Goal: Task Accomplishment & Management: Manage account settings

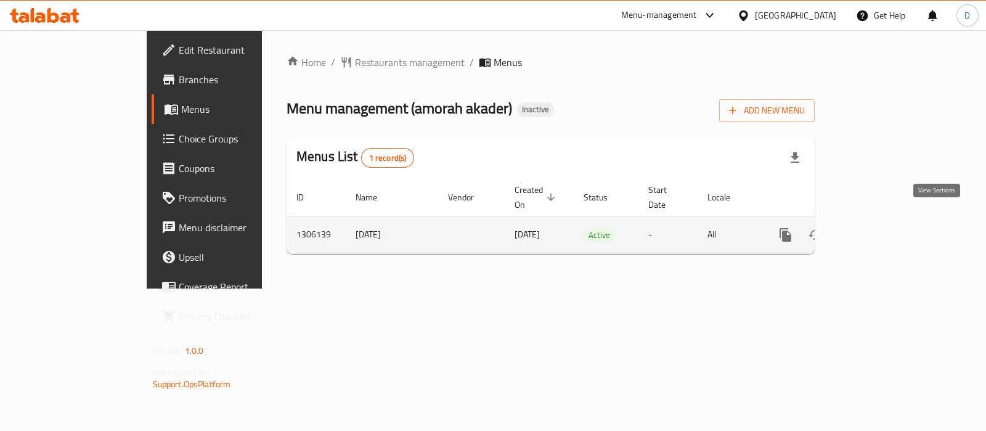
click at [882, 227] on icon "enhanced table" at bounding box center [874, 234] width 15 height 15
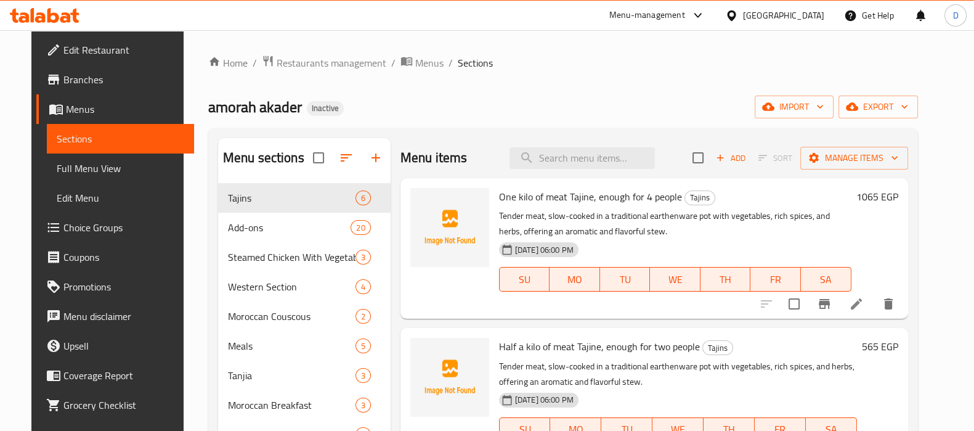
click at [387, 103] on div "amorah akader Inactive import export" at bounding box center [563, 107] width 710 height 23
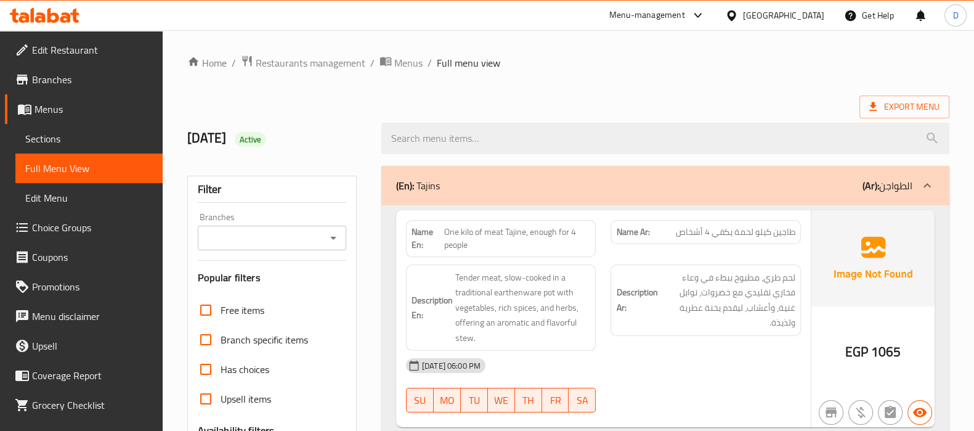
click at [513, 60] on ol "Home / Restaurants management / Menus / Full menu view" at bounding box center [568, 63] width 762 height 16
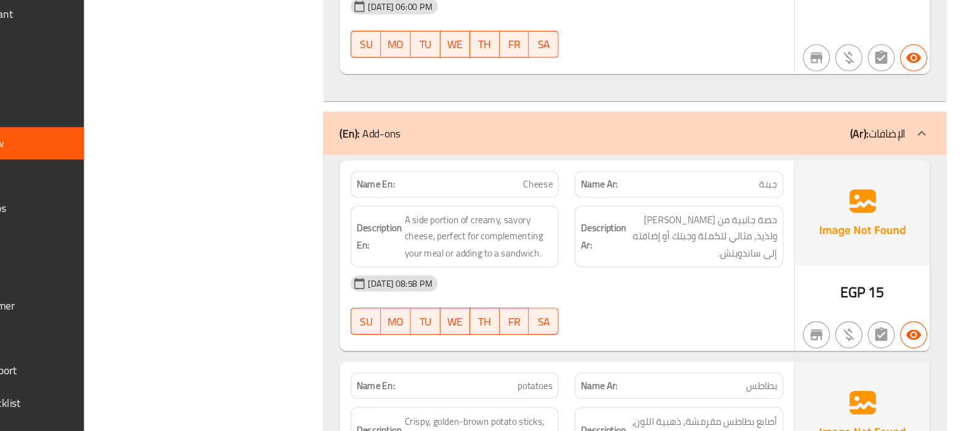
scroll to position [1455, 0]
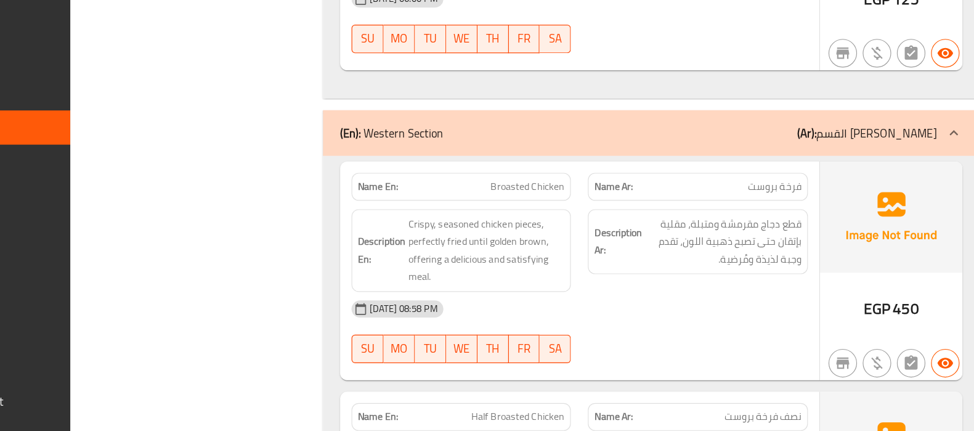
scroll to position [5908, 0]
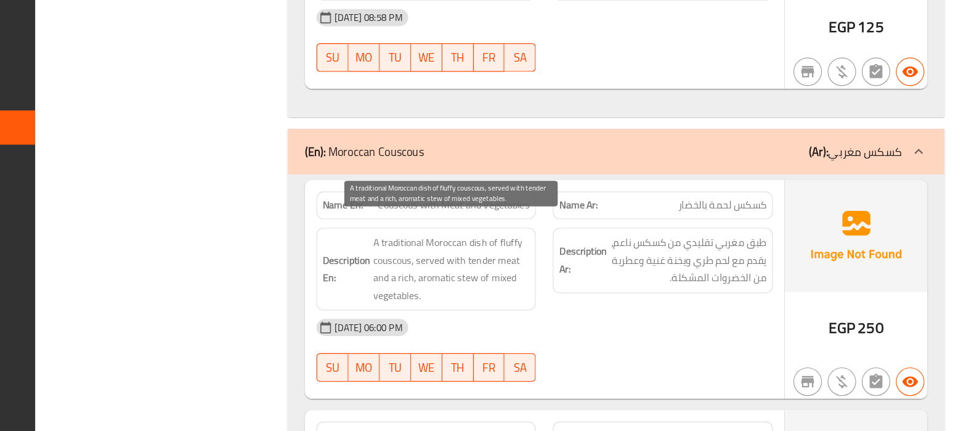
scroll to position [6712, 0]
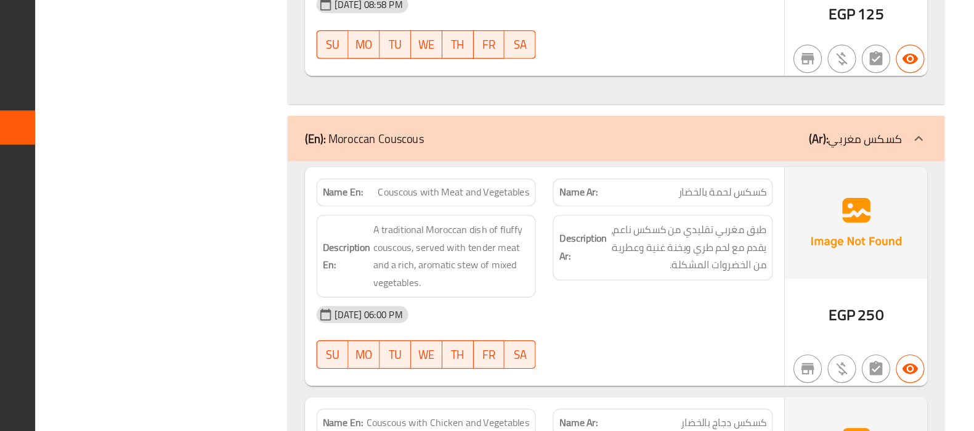
scroll to position [6723, 0]
drag, startPoint x: 480, startPoint y: 203, endPoint x: 591, endPoint y: 206, distance: 111.6
drag, startPoint x: 460, startPoint y: 205, endPoint x: 590, endPoint y: 208, distance: 129.5
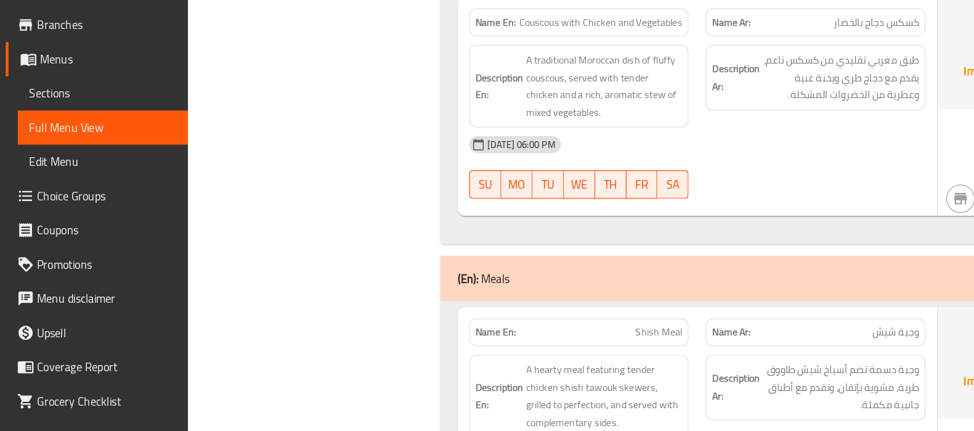
scroll to position [7069, 0]
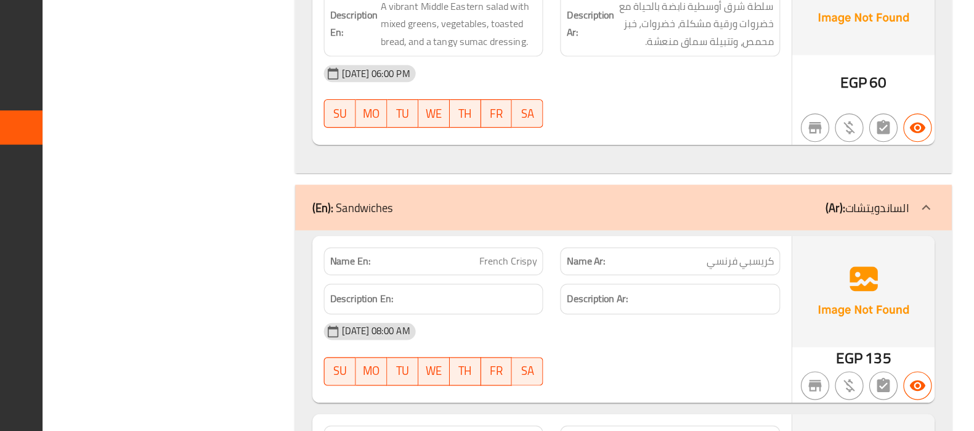
scroll to position [11121, 0]
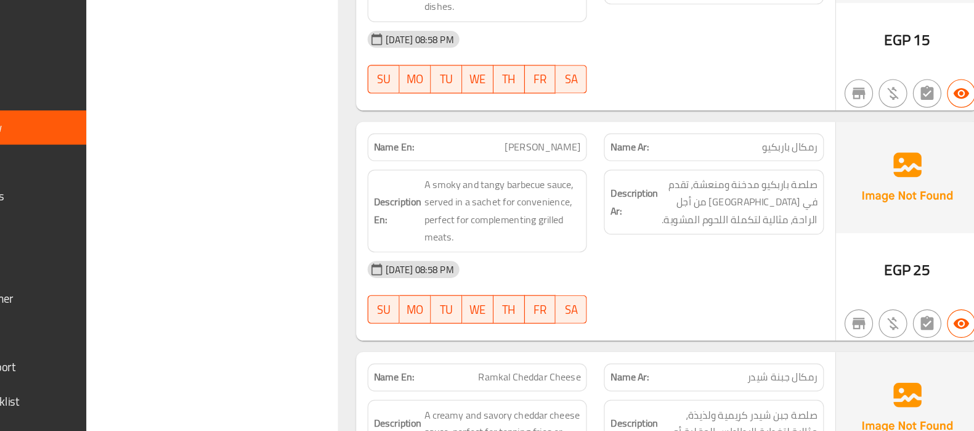
scroll to position [2831, 0]
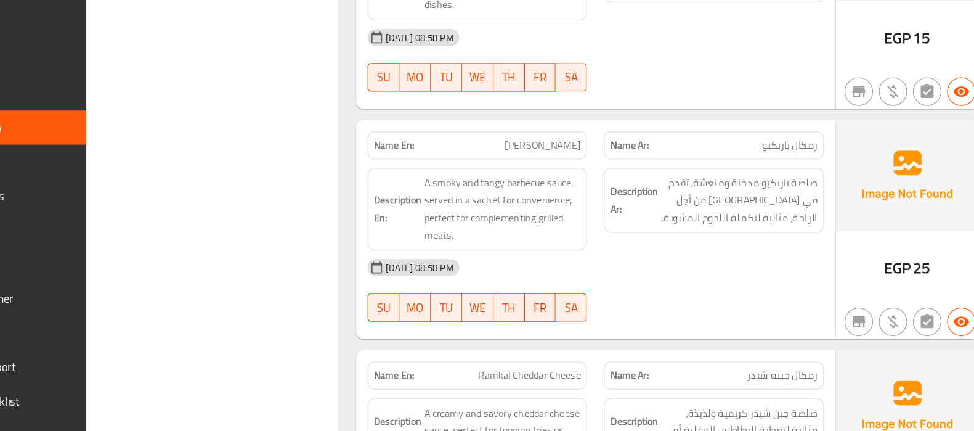
click at [722, 329] on div at bounding box center [705, 336] width 205 height 15
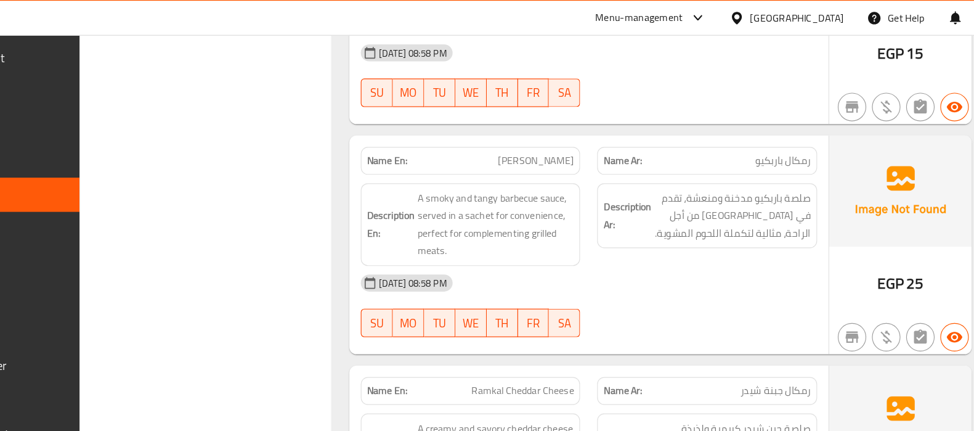
scroll to position [2833, 0]
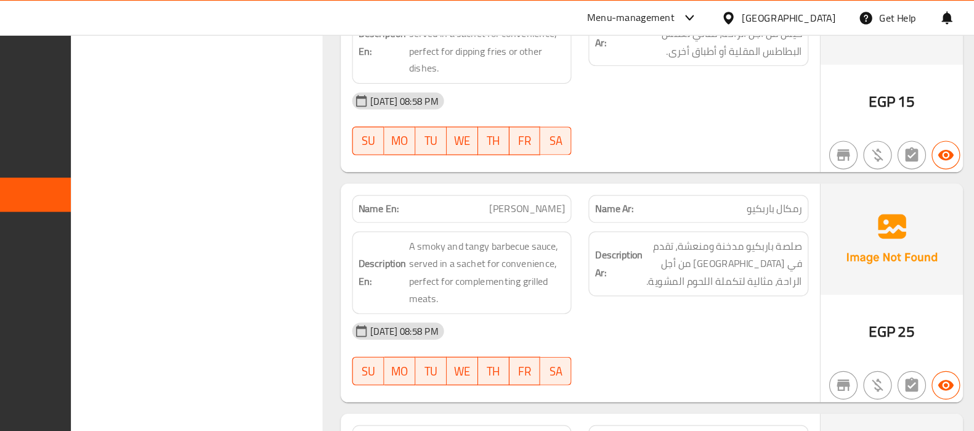
click at [726, 302] on div "[DATE] 08:58 PM SU MO TU WE TH FR SA" at bounding box center [604, 306] width 410 height 69
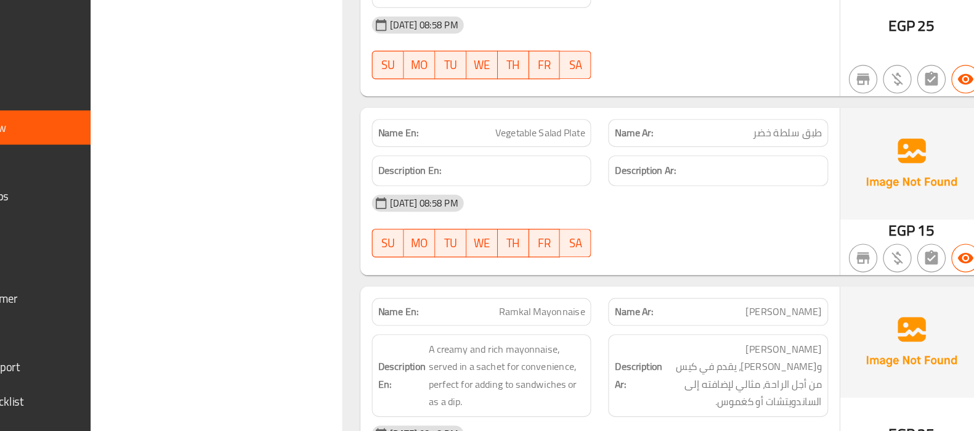
scroll to position [3792, 0]
click at [547, 166] on span "Vegetable Salad Plate" at bounding box center [552, 172] width 78 height 13
copy span "Vegetable Salad Plate"
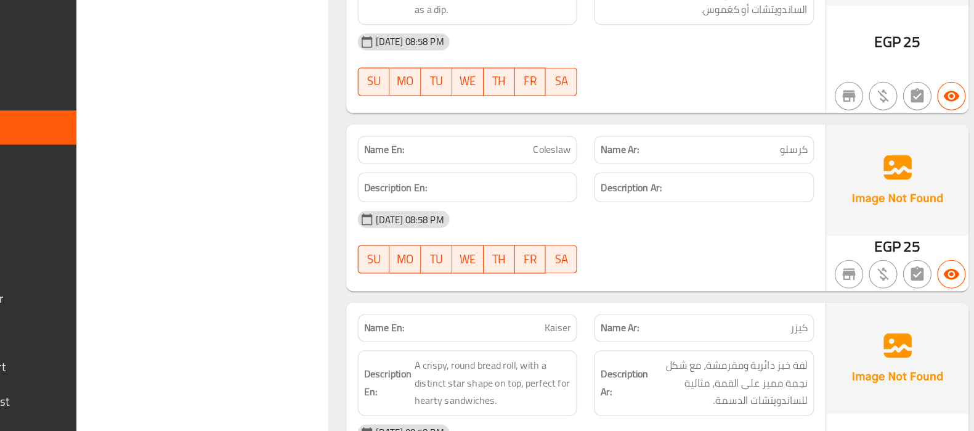
scroll to position [4134, 0]
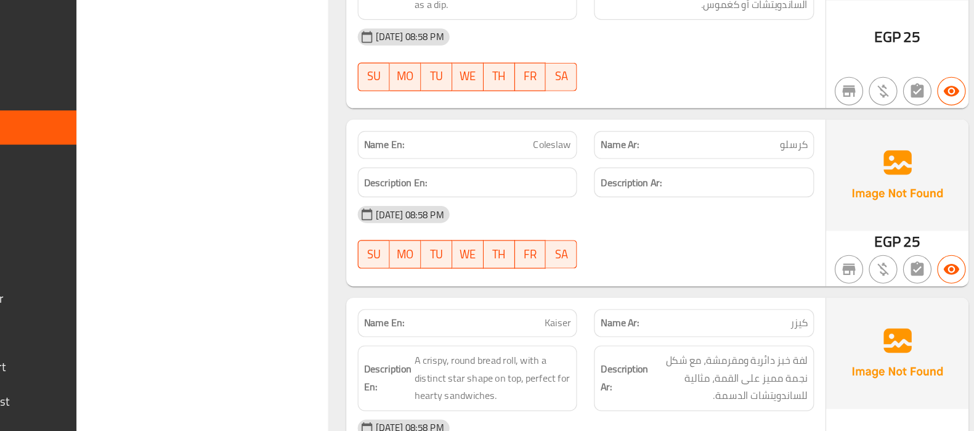
click at [581, 177] on span "Coleslaw" at bounding box center [574, 183] width 33 height 13
click at [790, 177] on span "كرسلو" at bounding box center [784, 183] width 24 height 13
copy span "كرسلو"
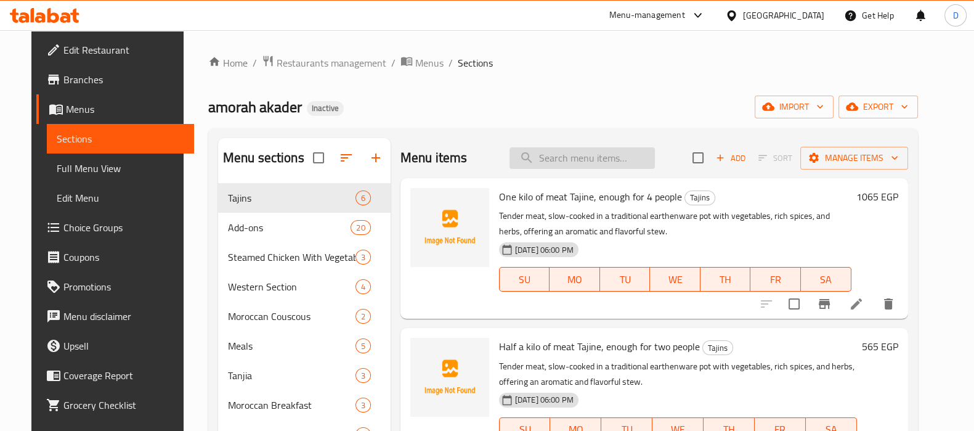
click at [561, 150] on input "search" at bounding box center [582, 158] width 145 height 22
paste input "Vegetable Salad Plate"
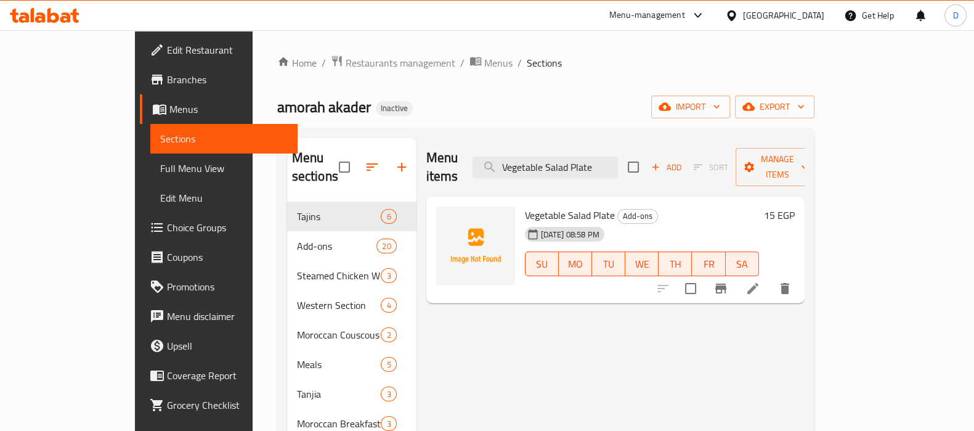
scroll to position [33, 0]
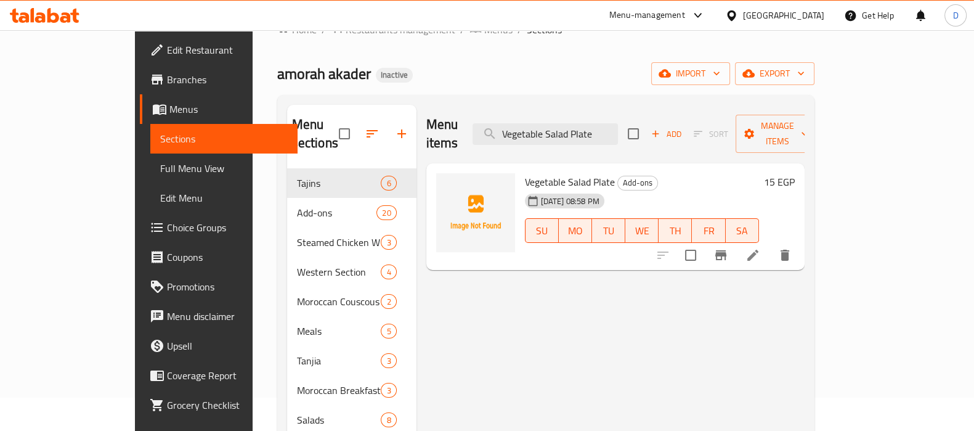
type input "Vegetable Salad Plate"
click at [770, 246] on li at bounding box center [753, 255] width 35 height 22
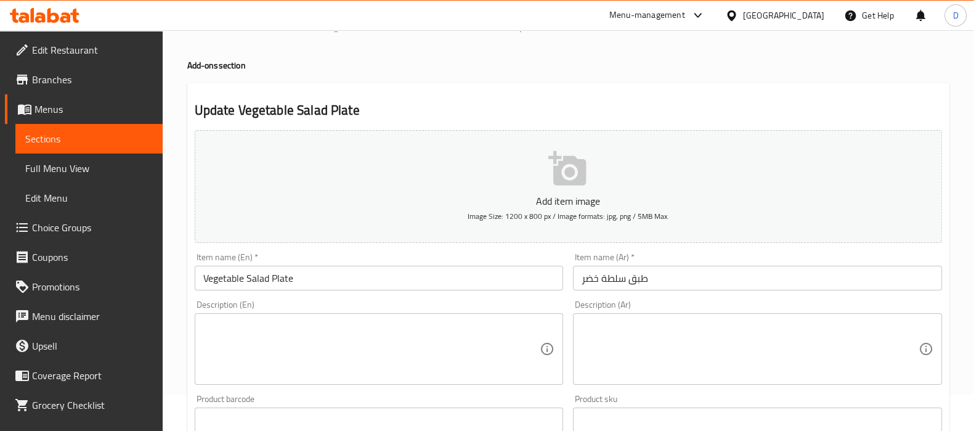
scroll to position [38, 0]
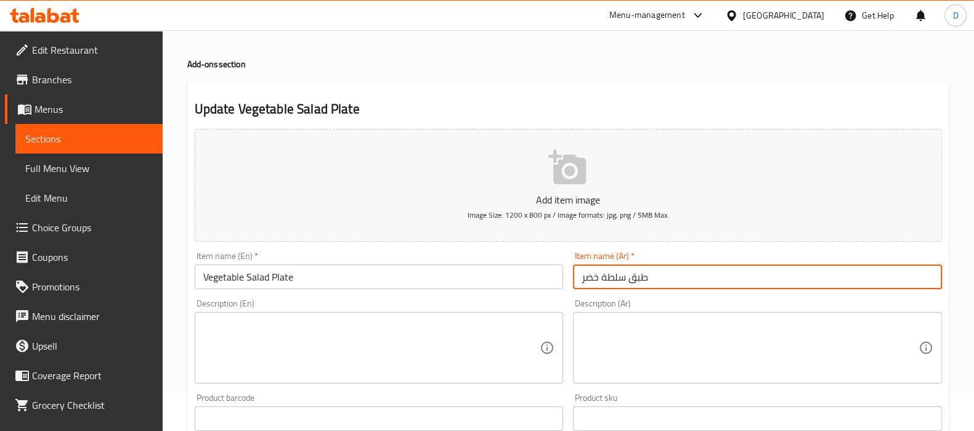
click at [663, 274] on input "طبق سلطة خضر" at bounding box center [757, 276] width 369 height 25
type input "طبق سلطة خضراء"
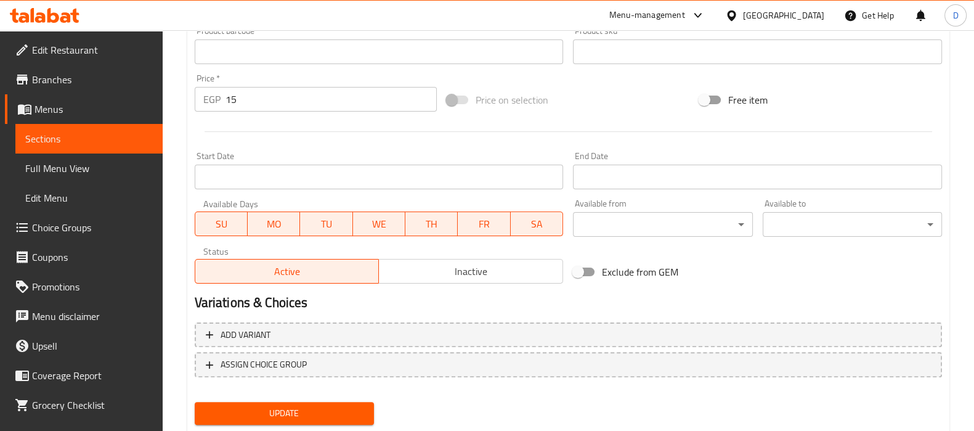
scroll to position [439, 0]
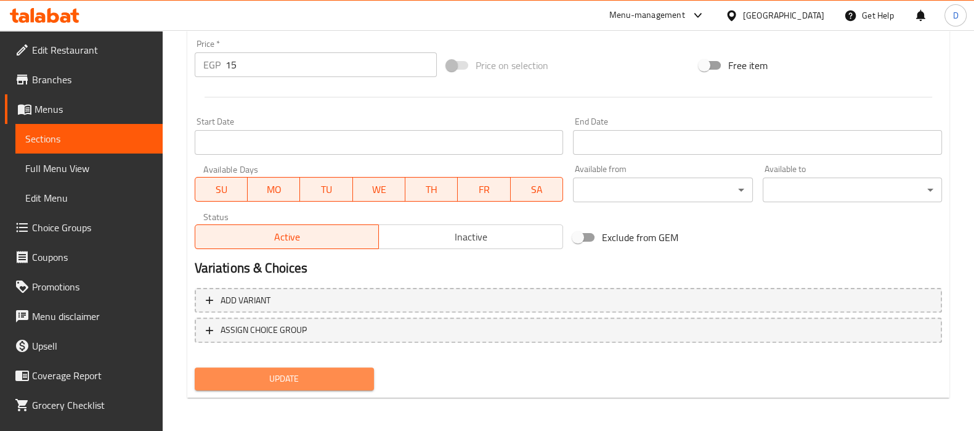
click at [309, 374] on span "Update" at bounding box center [285, 378] width 160 height 15
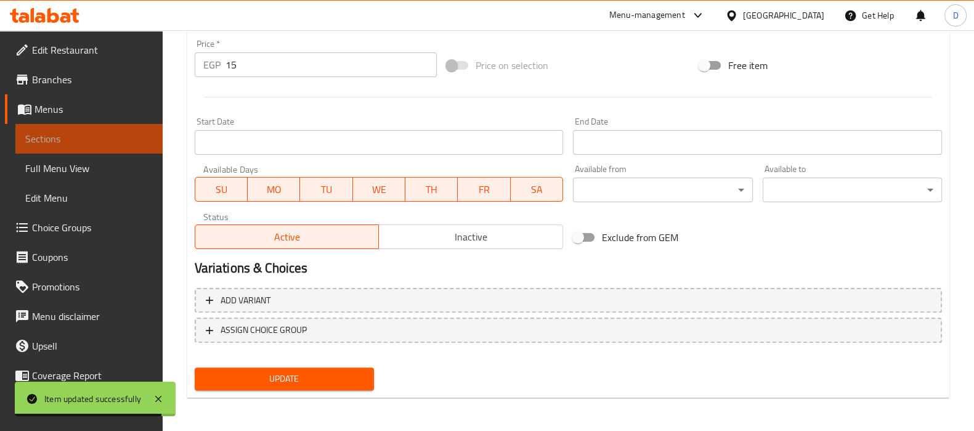
click at [114, 129] on link "Sections" at bounding box center [88, 139] width 147 height 30
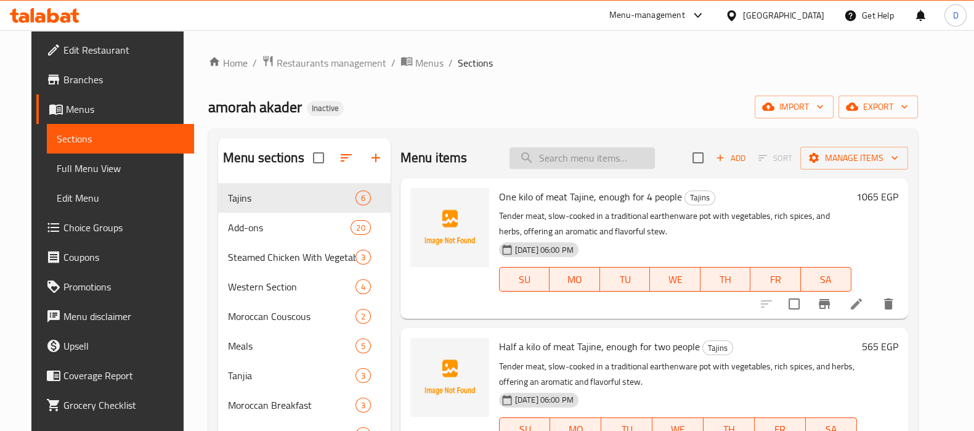
click at [546, 164] on input "search" at bounding box center [582, 158] width 145 height 22
paste input "كرسلو"
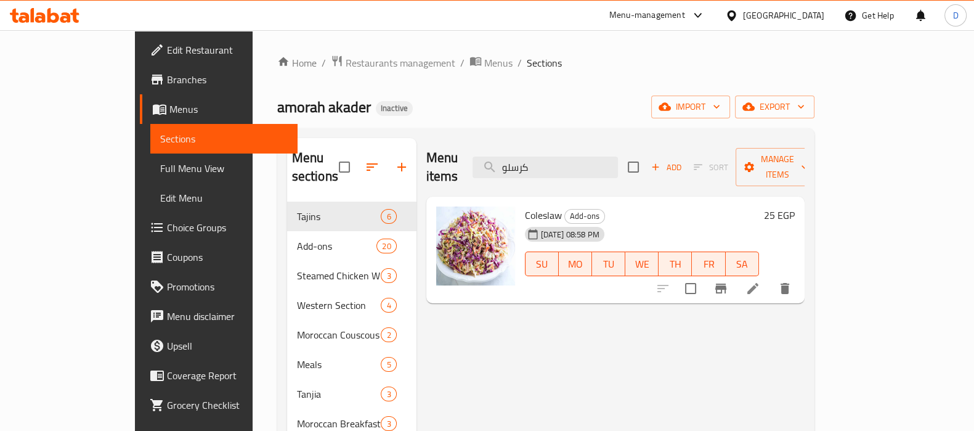
type input "كرسلو"
click at [761, 281] on icon at bounding box center [753, 288] width 15 height 15
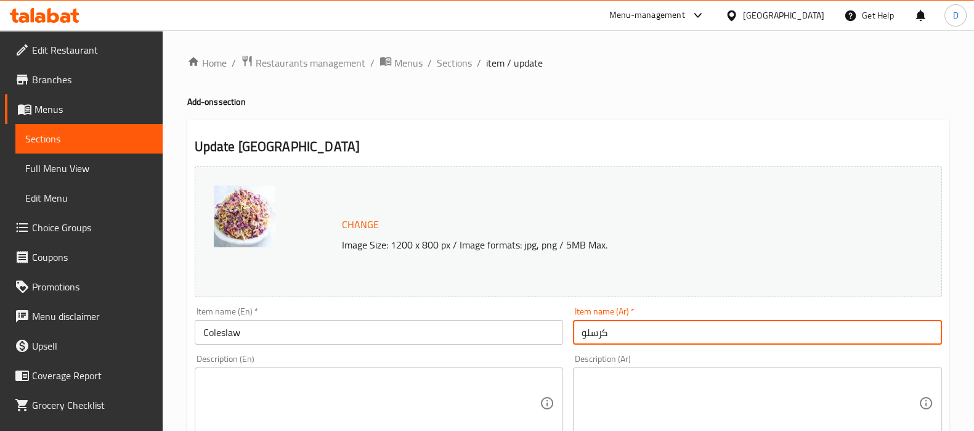
click at [600, 340] on input "كرسلو" at bounding box center [757, 332] width 369 height 25
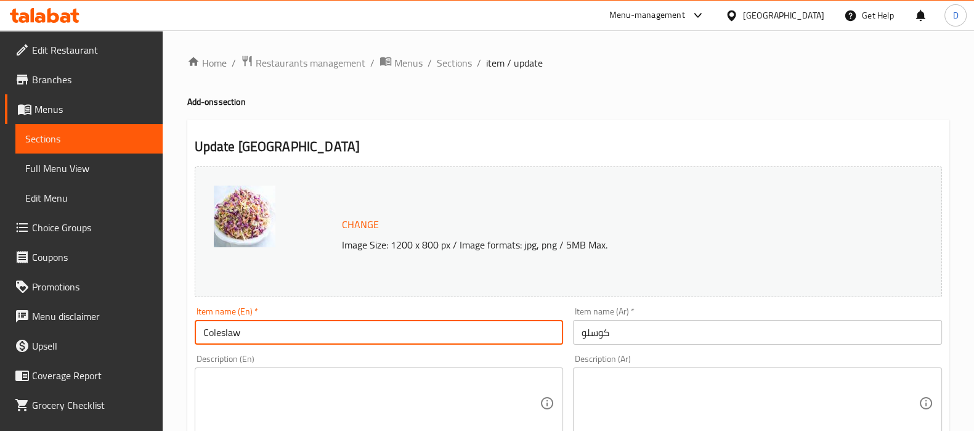
click at [369, 331] on input "Coleslaw" at bounding box center [379, 332] width 369 height 25
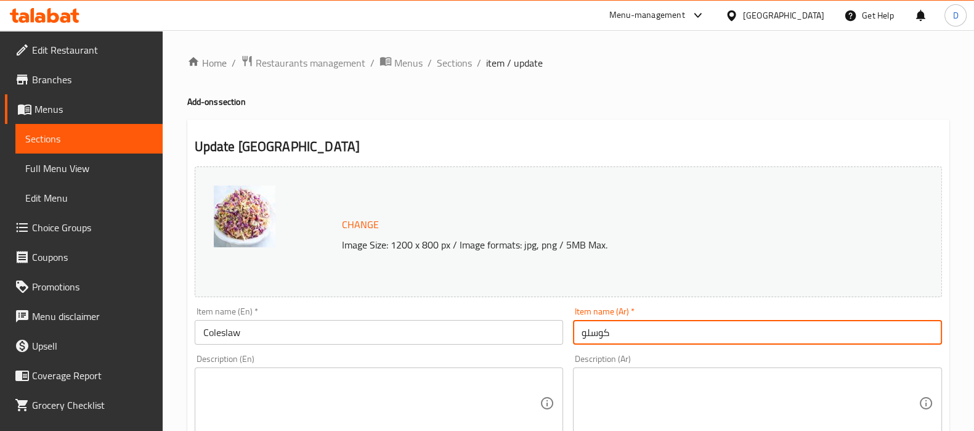
click at [599, 334] on input "كوسلو" at bounding box center [757, 332] width 369 height 25
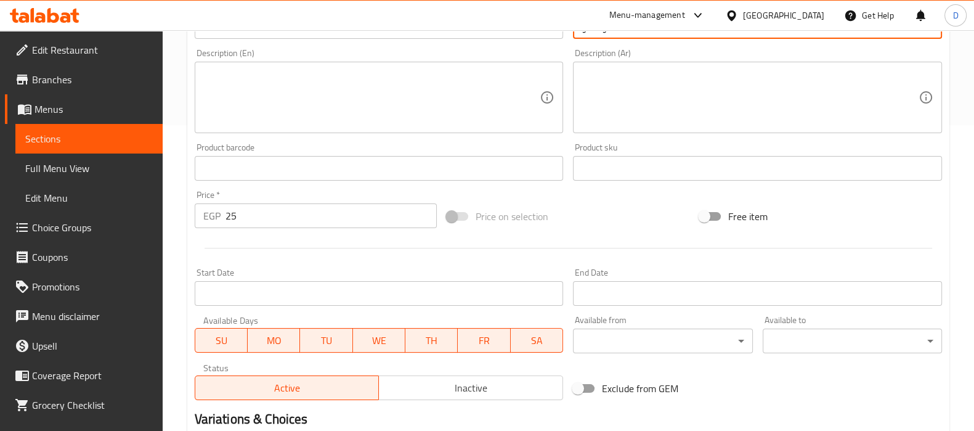
scroll to position [457, 0]
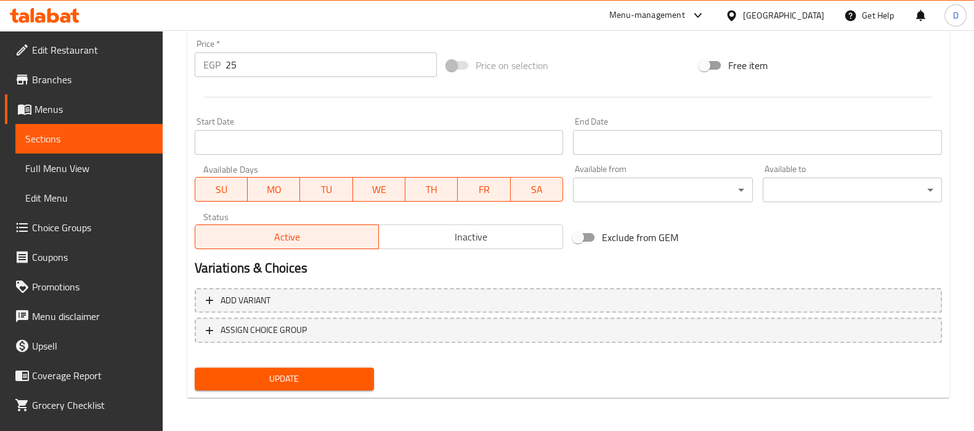
type input "كولسلو"
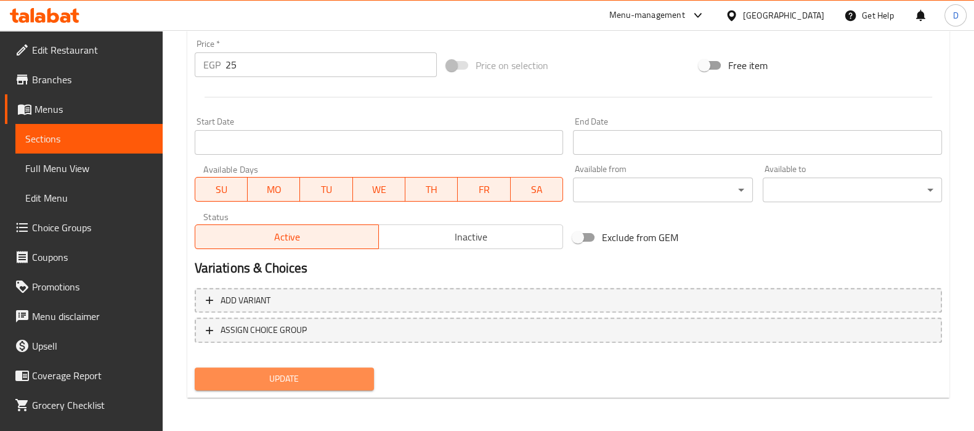
click at [272, 368] on button "Update" at bounding box center [284, 378] width 179 height 23
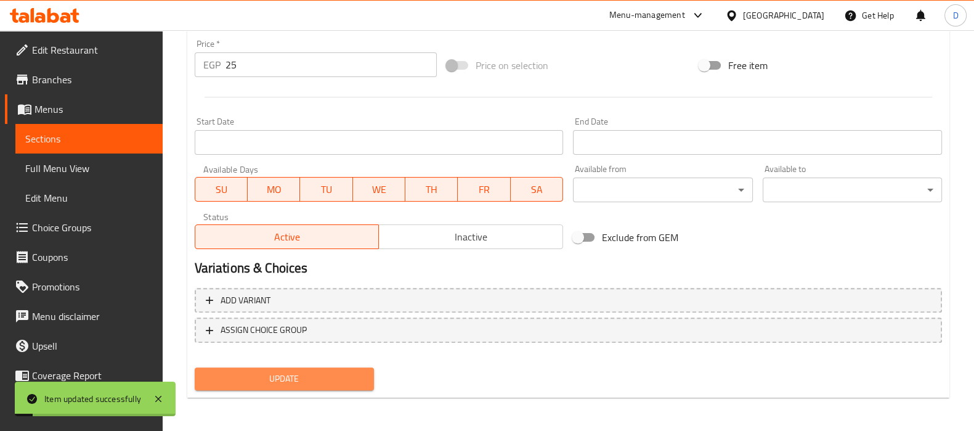
click at [272, 368] on button "Update" at bounding box center [284, 378] width 179 height 23
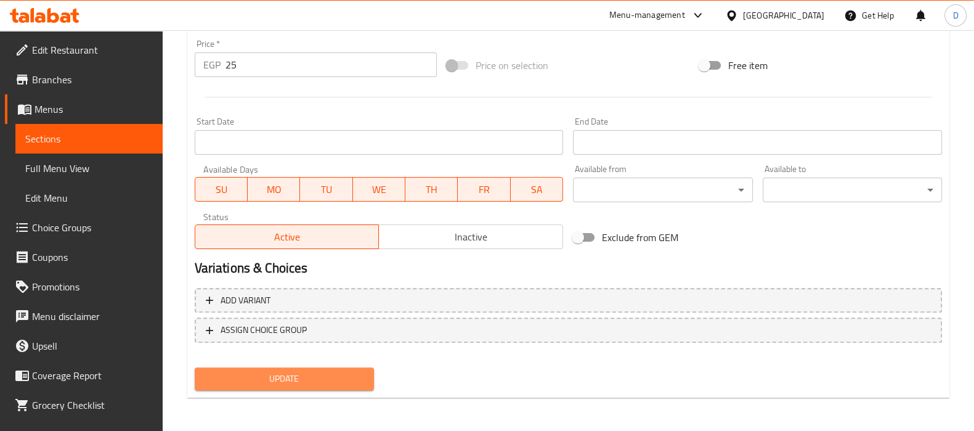
click at [324, 371] on span "Update" at bounding box center [285, 378] width 160 height 15
